Goal: Information Seeking & Learning: Learn about a topic

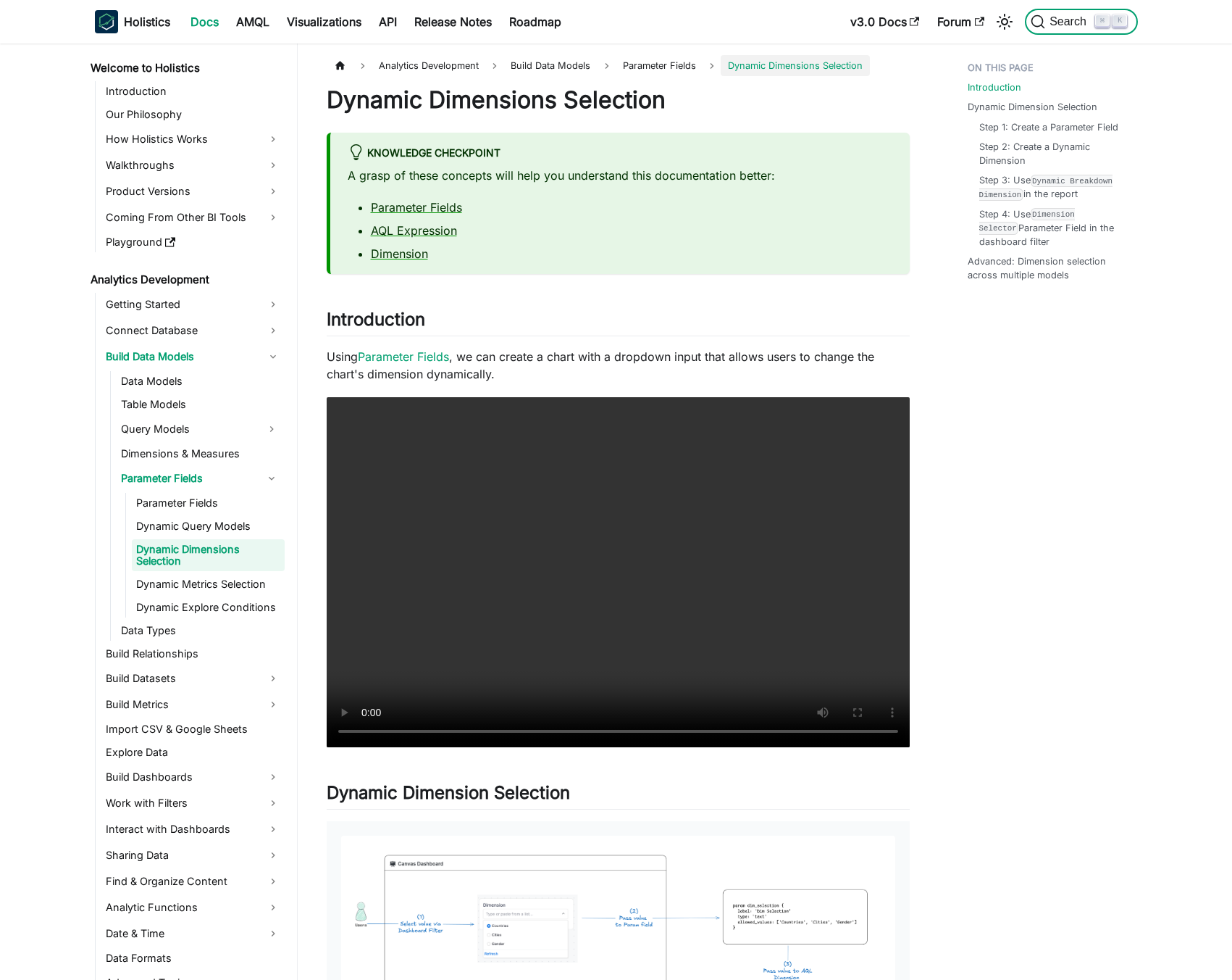
click at [1055, 29] on button "Search ⌘ K" at bounding box center [1081, 21] width 112 height 26
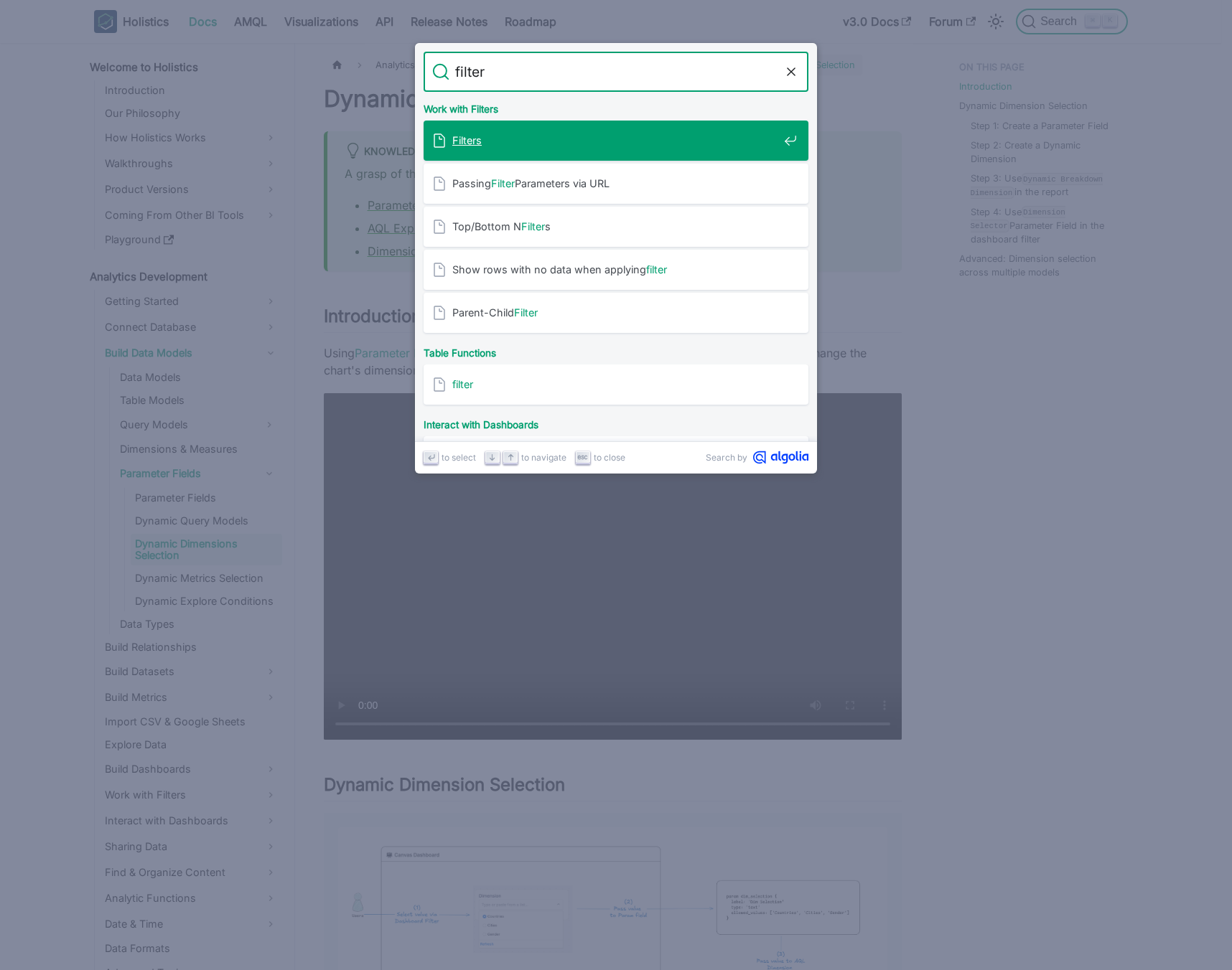
type input "filter\"
click at [679, 138] on span "Filters" at bounding box center [615, 140] width 326 height 14
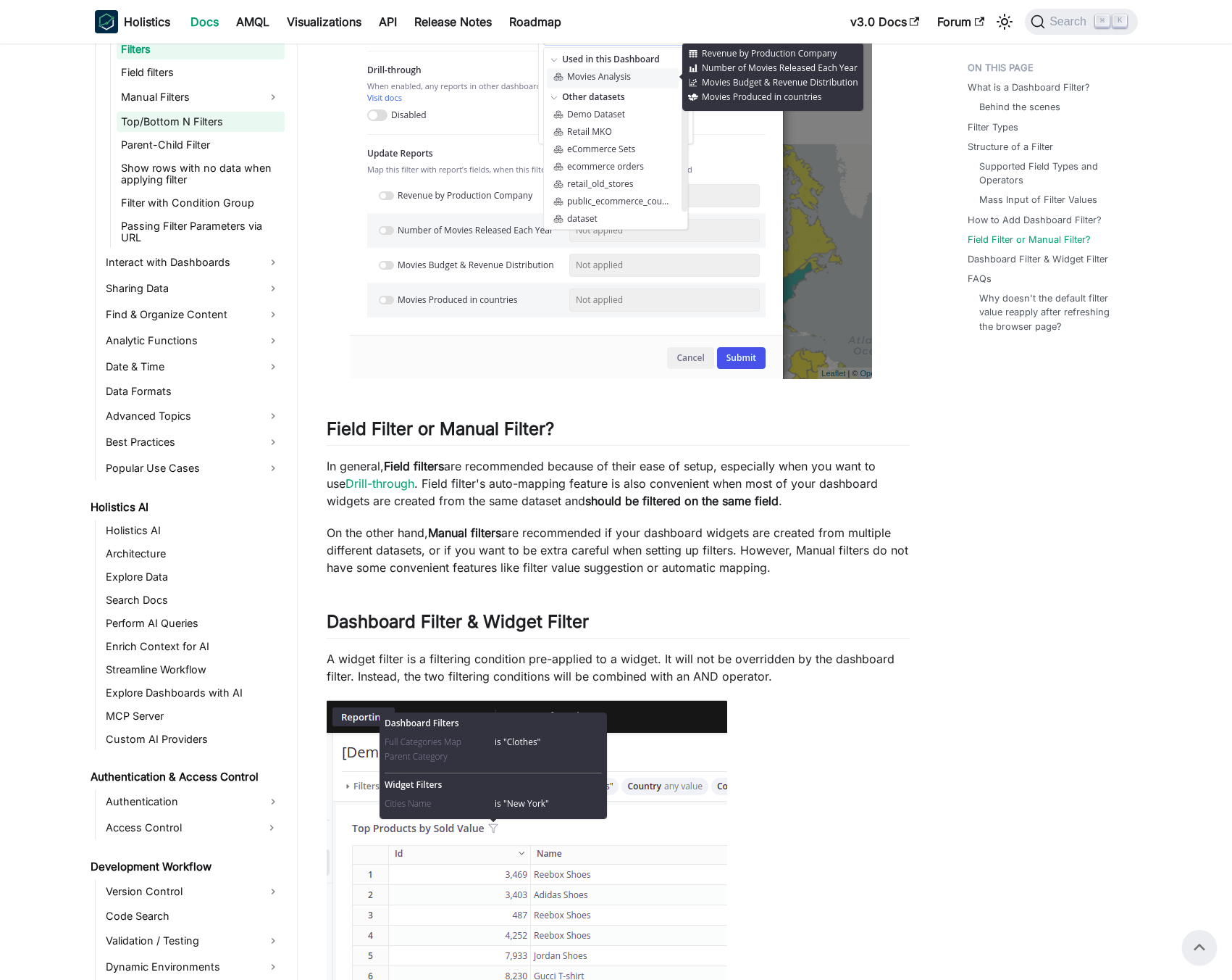
scroll to position [542, 0]
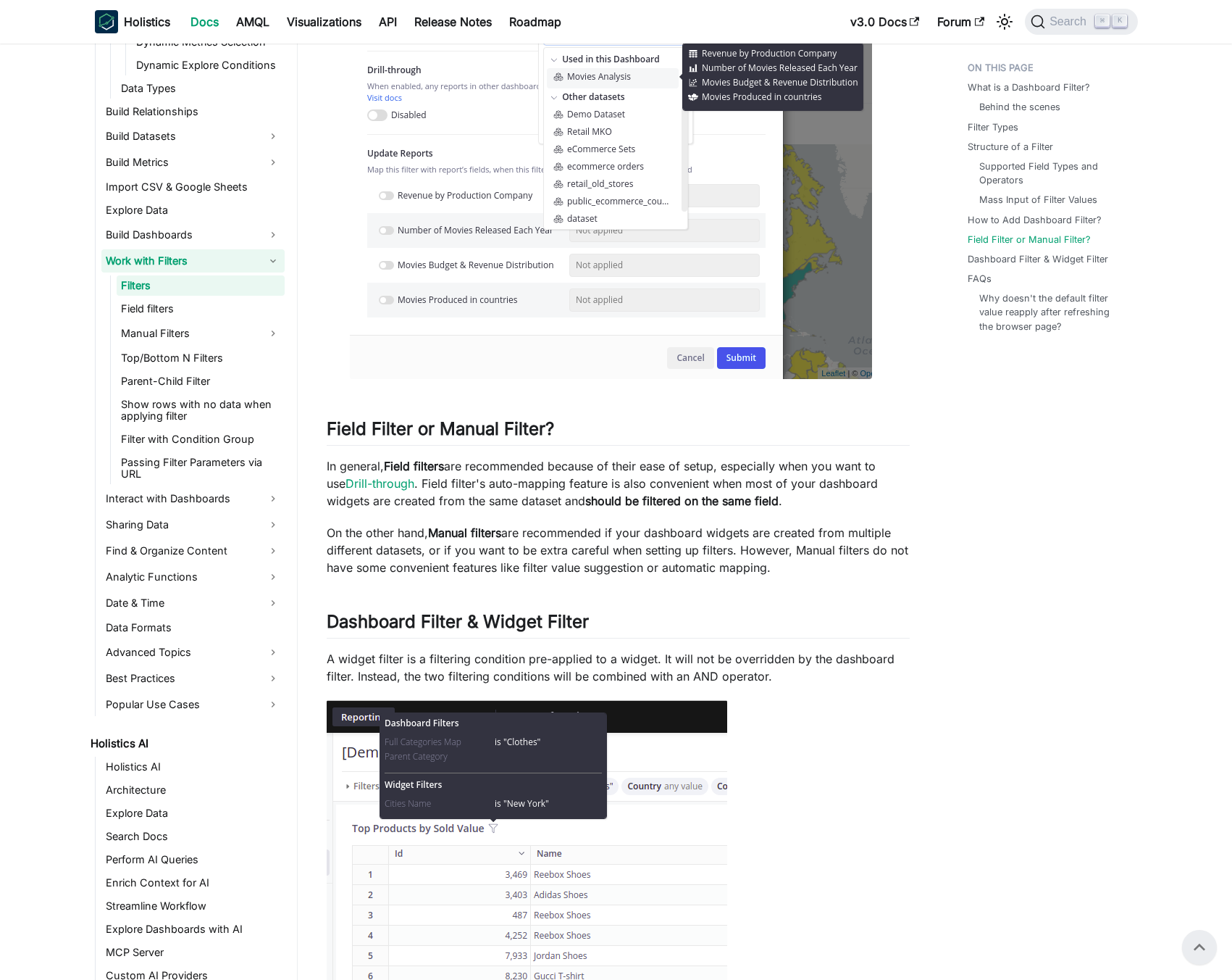
click at [149, 270] on link "Work with Filters" at bounding box center [193, 261] width 183 height 23
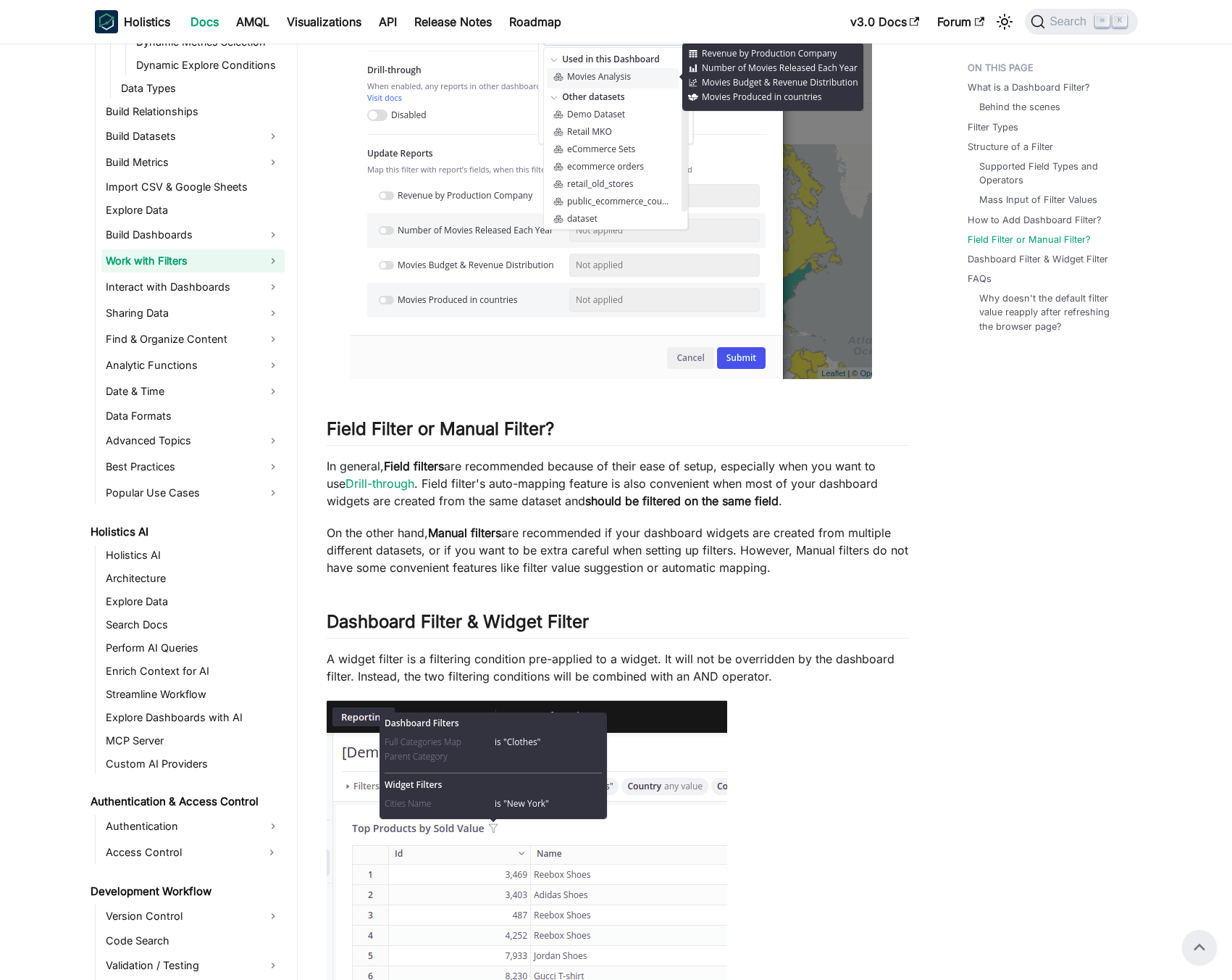
click at [149, 270] on link "Work with Filters" at bounding box center [193, 261] width 183 height 23
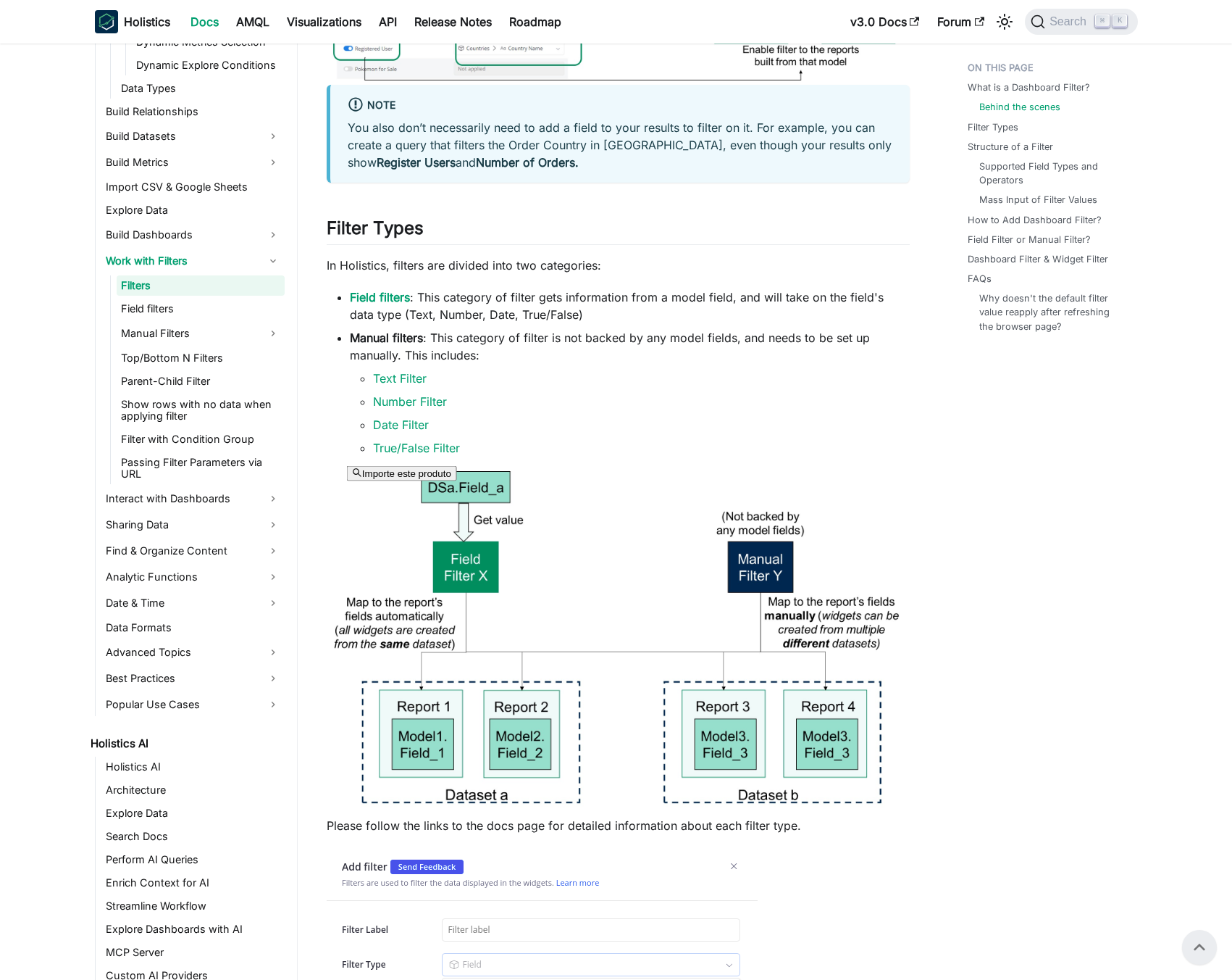
scroll to position [790, 0]
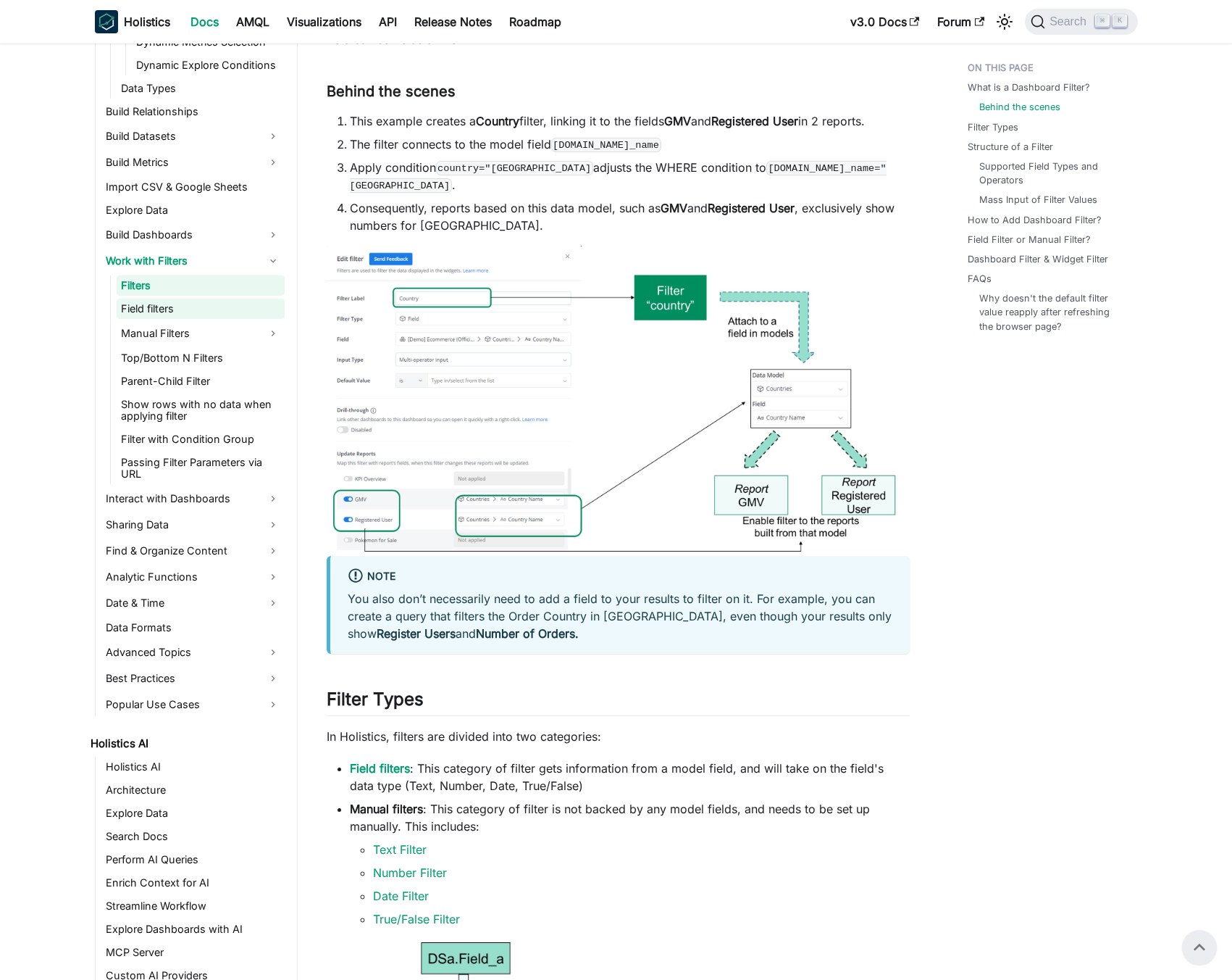
click at [208, 308] on link "Field filters" at bounding box center [201, 309] width 168 height 20
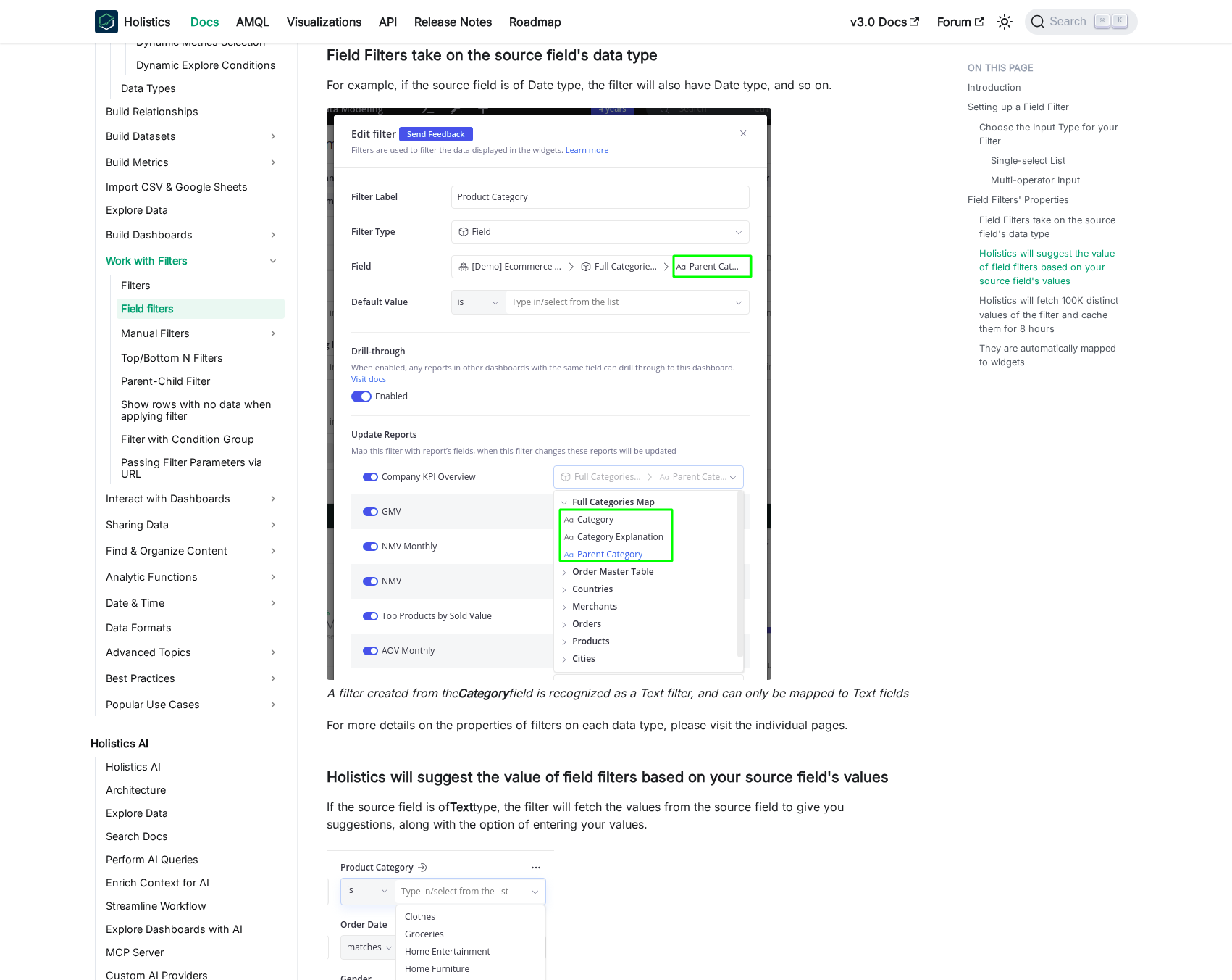
scroll to position [4287, 0]
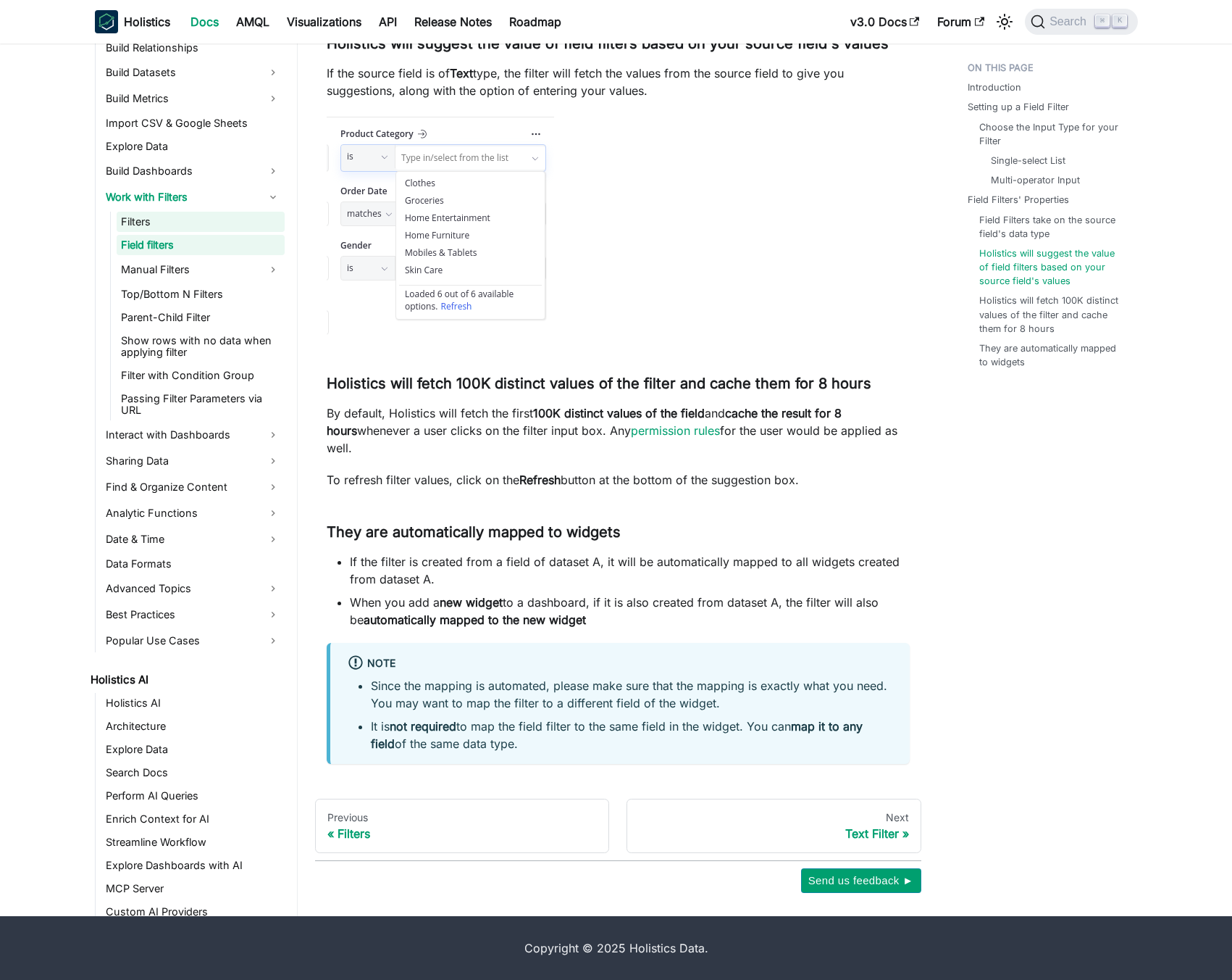
click at [184, 223] on link "Filters" at bounding box center [201, 222] width 168 height 20
